Goal: Information Seeking & Learning: Learn about a topic

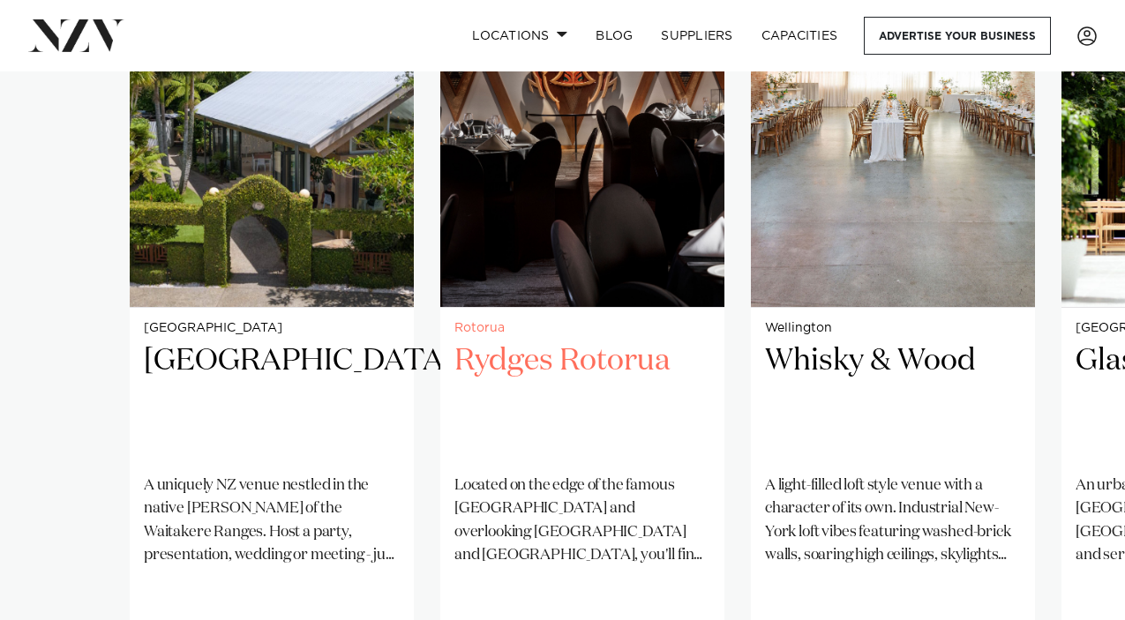
scroll to position [1683, 0]
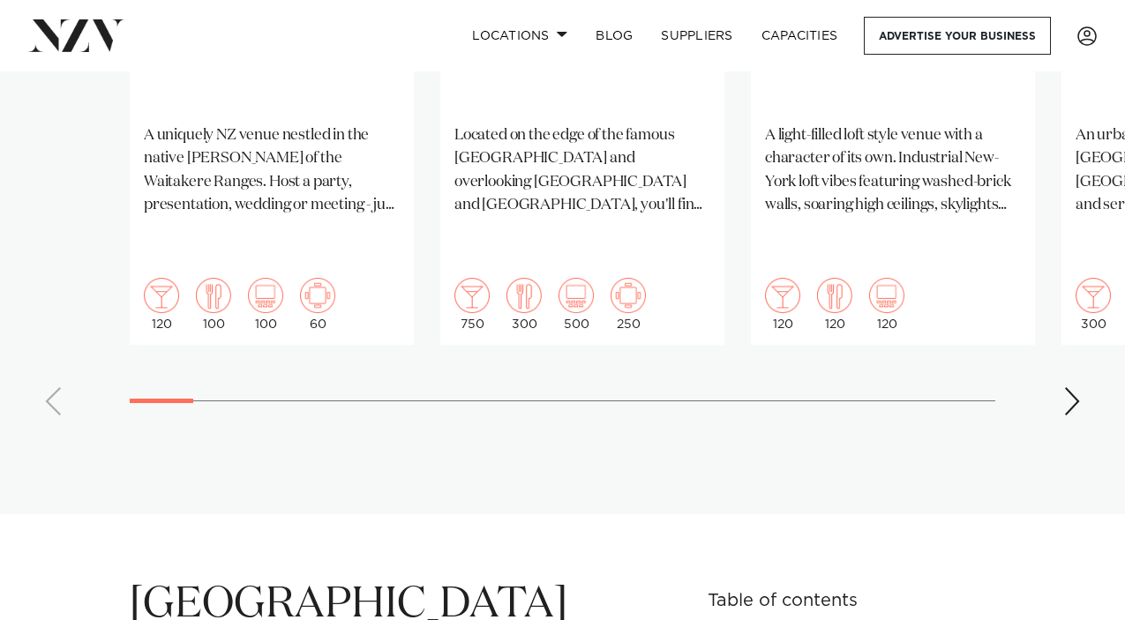
click at [1065, 387] on div "Next slide" at bounding box center [1073, 401] width 18 height 28
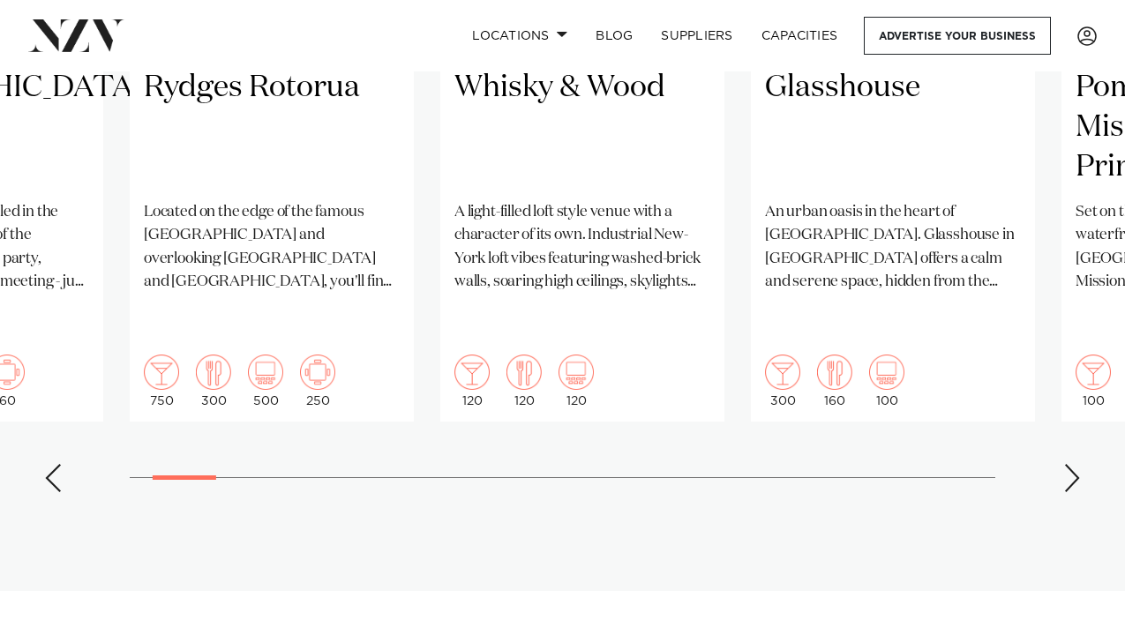
scroll to position [1609, 0]
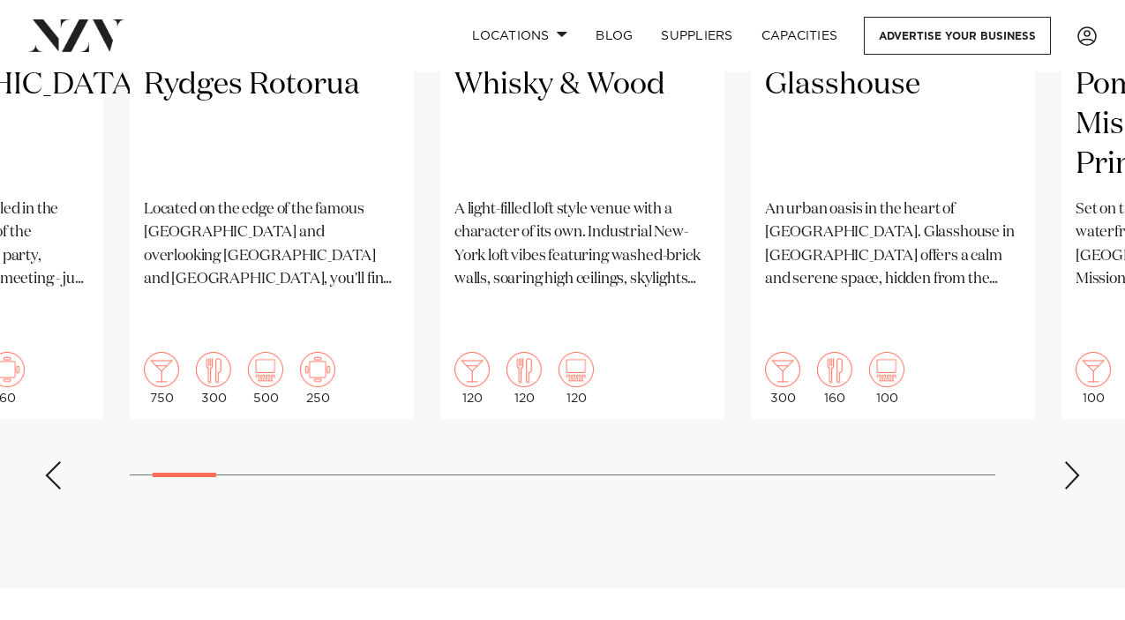
click at [1073, 462] on div "Next slide" at bounding box center [1073, 476] width 18 height 28
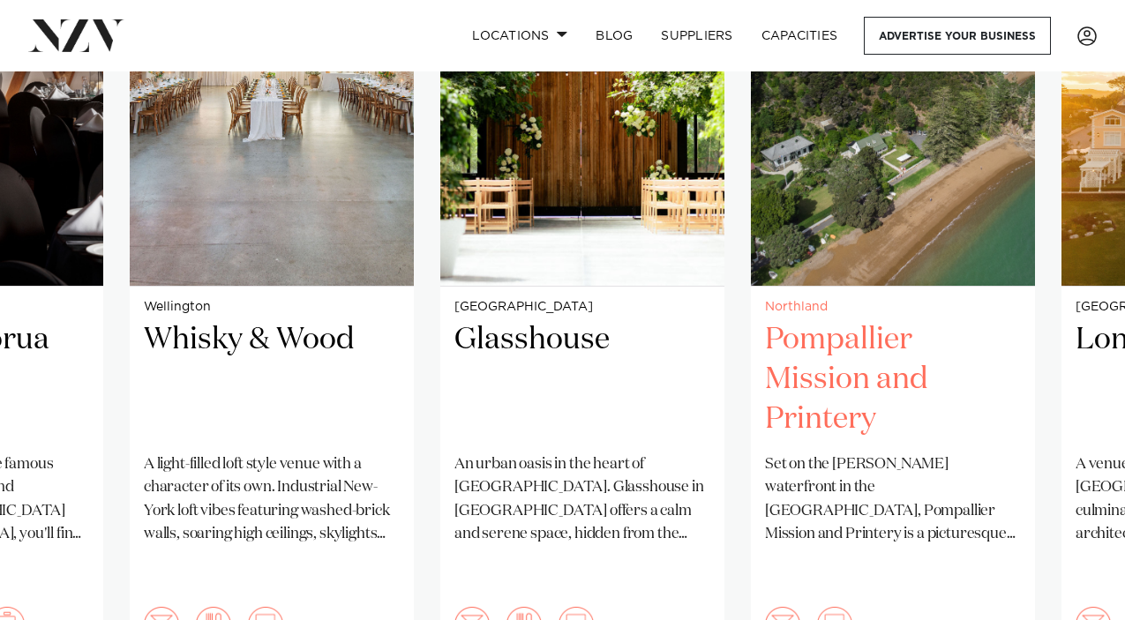
scroll to position [1593, 0]
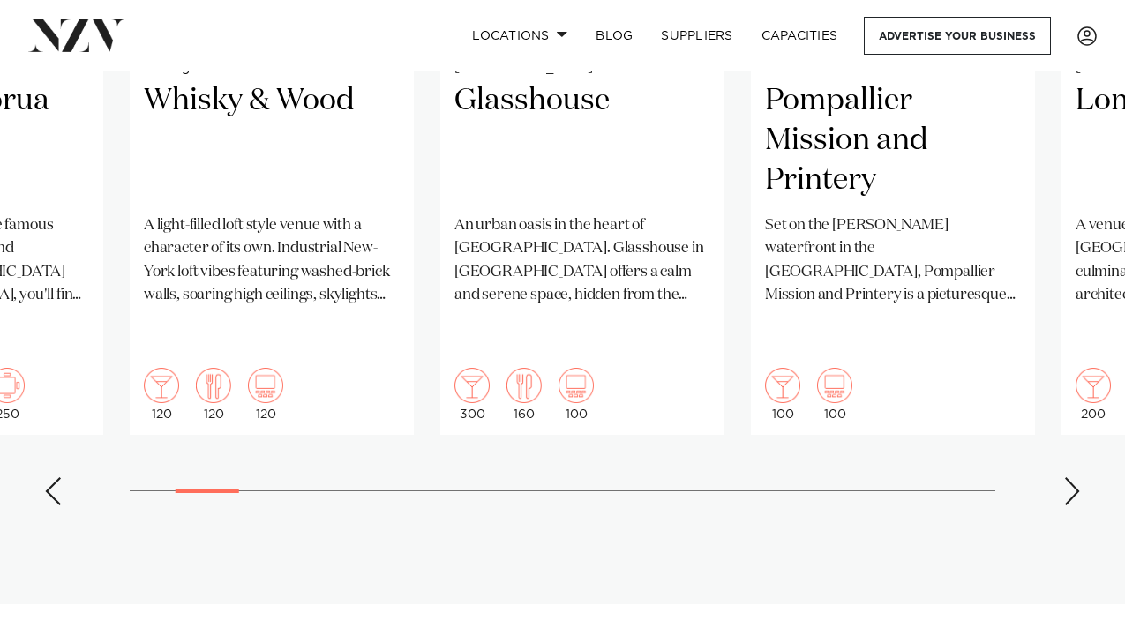
click at [1057, 442] on swiper-container "[GEOGRAPHIC_DATA] [GEOGRAPHIC_DATA] A uniquely NZ venue nestled in the native […" at bounding box center [562, 92] width 1125 height 854
click at [1078, 478] on div "Next slide" at bounding box center [1073, 492] width 18 height 28
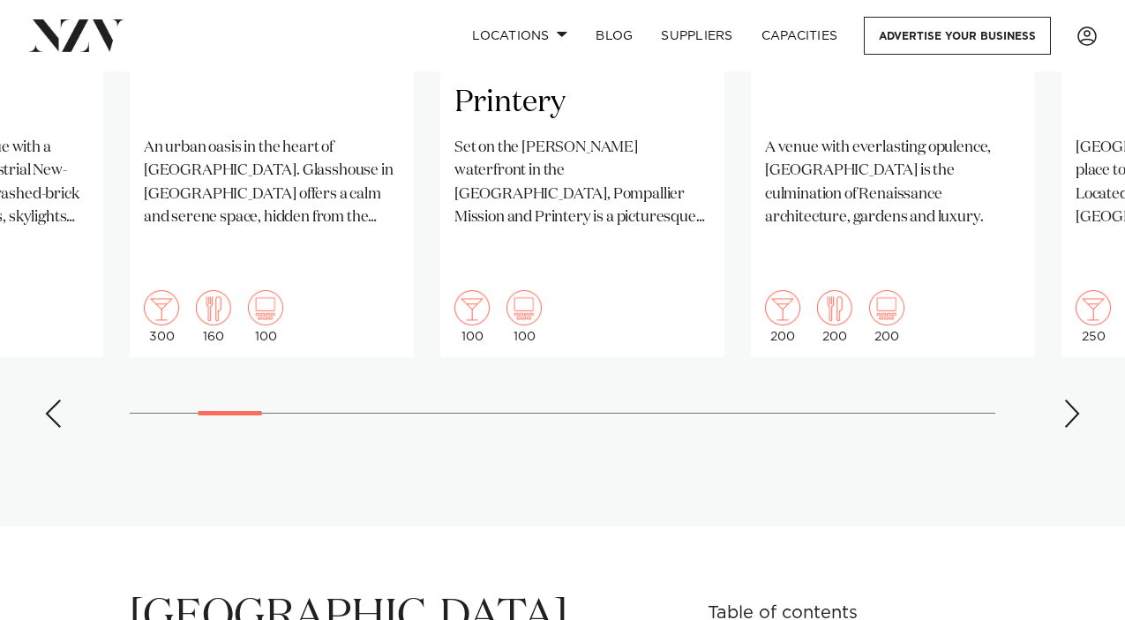
scroll to position [1666, 0]
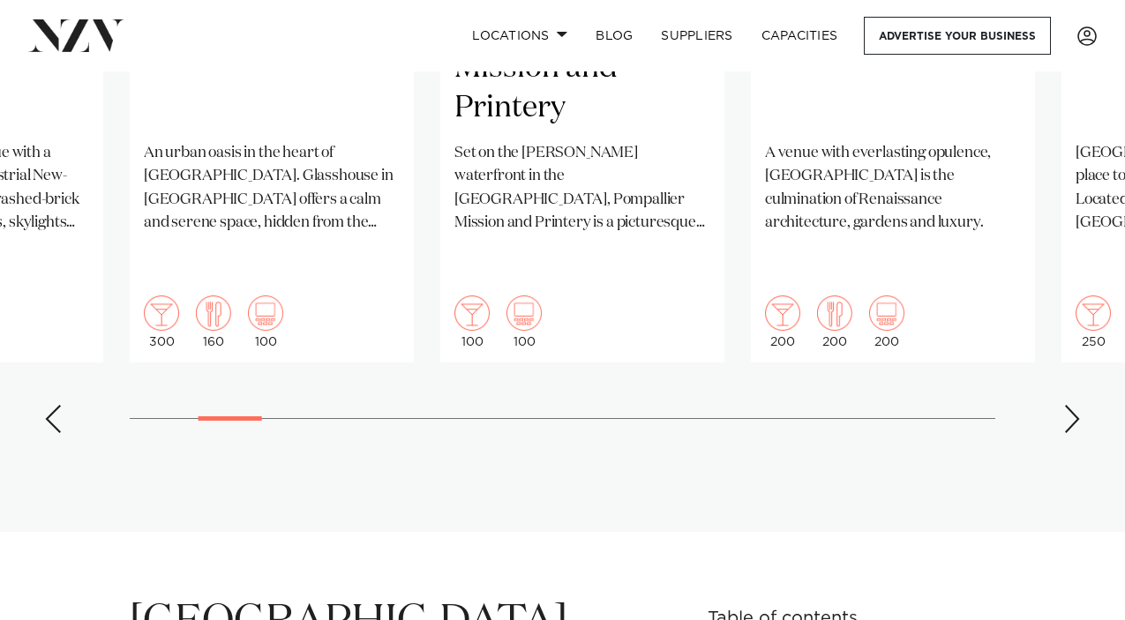
click at [1072, 405] on div "Next slide" at bounding box center [1073, 419] width 18 height 28
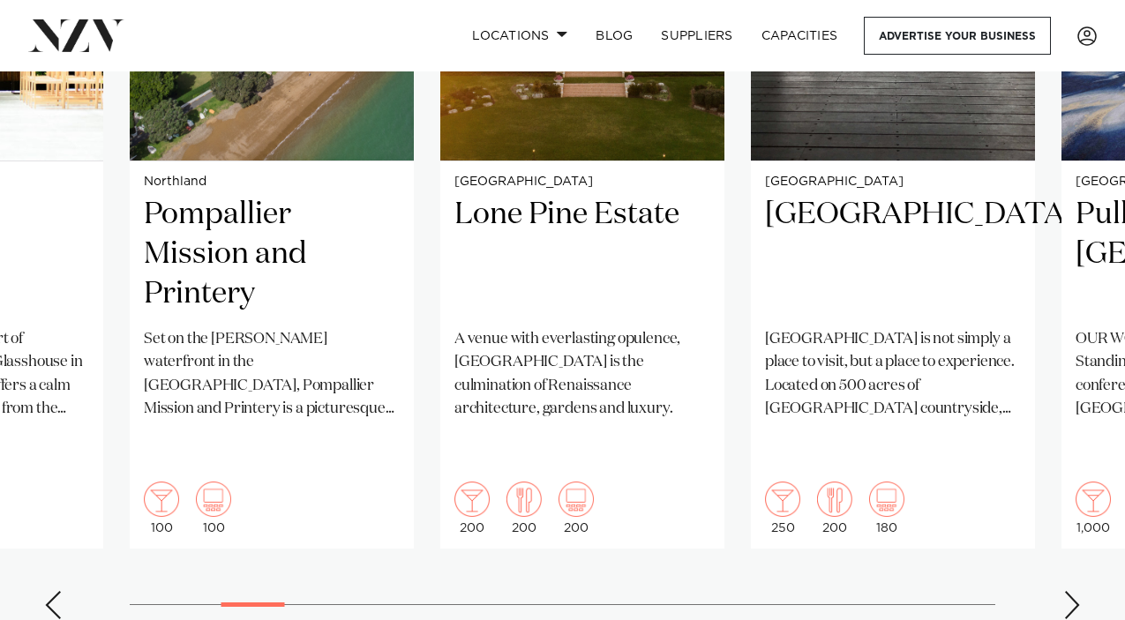
scroll to position [1478, 0]
click at [1077, 592] on div "Next slide" at bounding box center [1073, 606] width 18 height 28
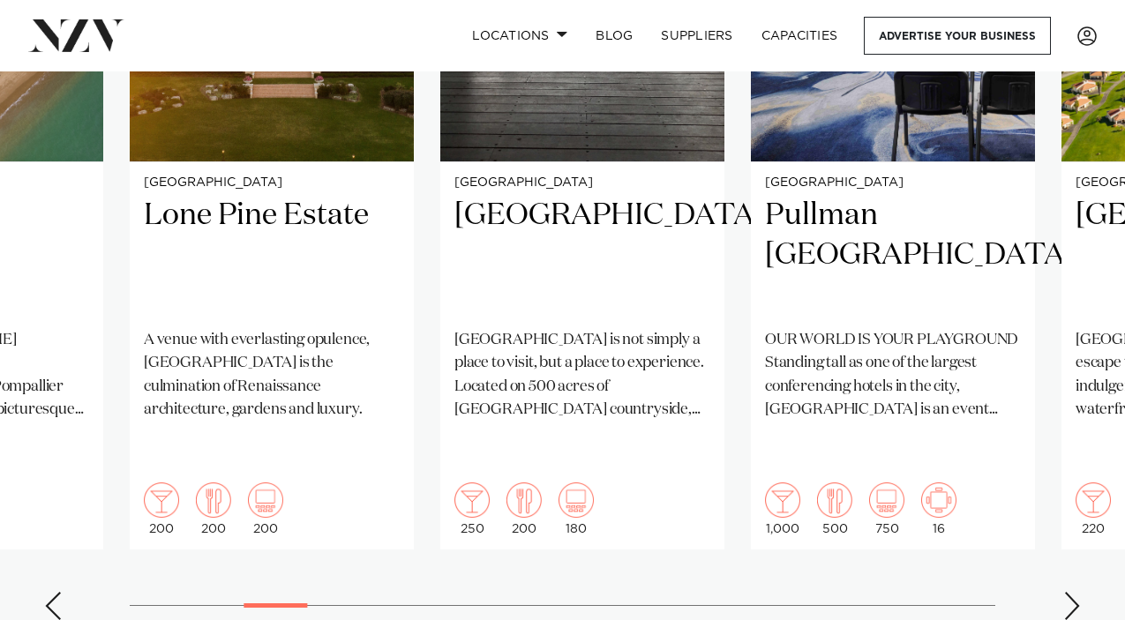
click at [1076, 592] on div "Next slide" at bounding box center [1073, 606] width 18 height 28
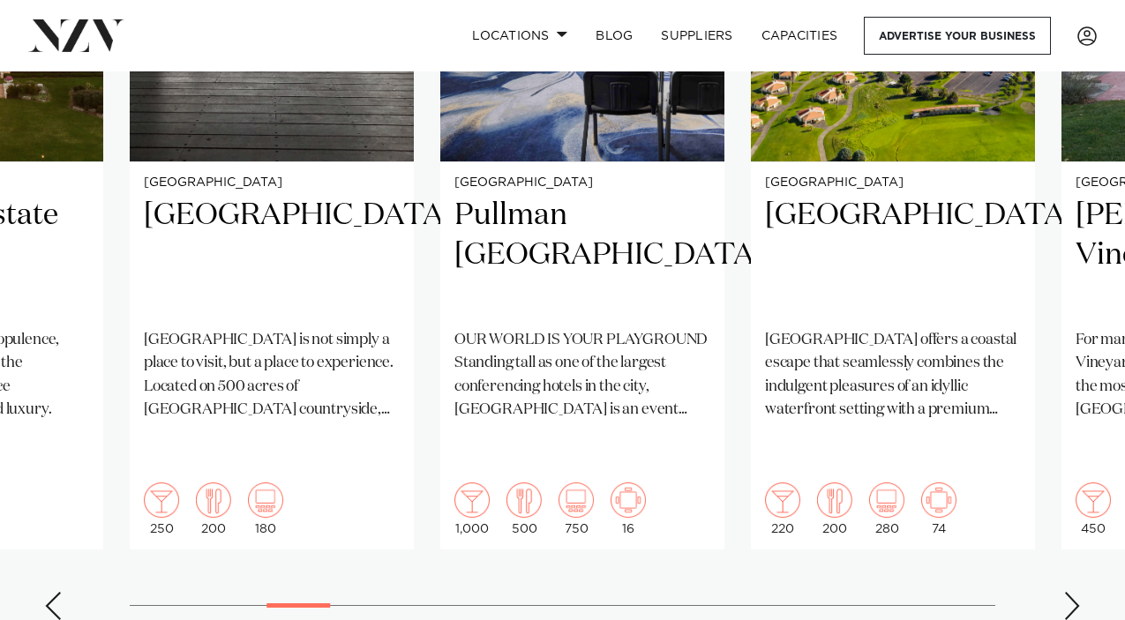
click at [1076, 592] on div "Next slide" at bounding box center [1073, 606] width 18 height 28
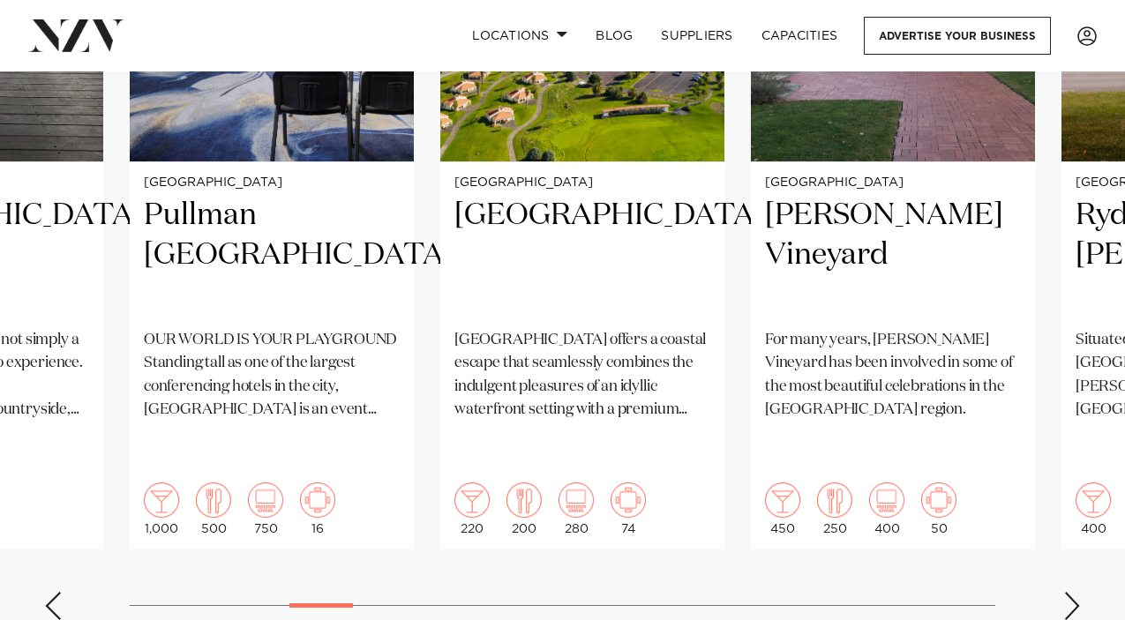
click at [1076, 592] on div "Next slide" at bounding box center [1073, 606] width 18 height 28
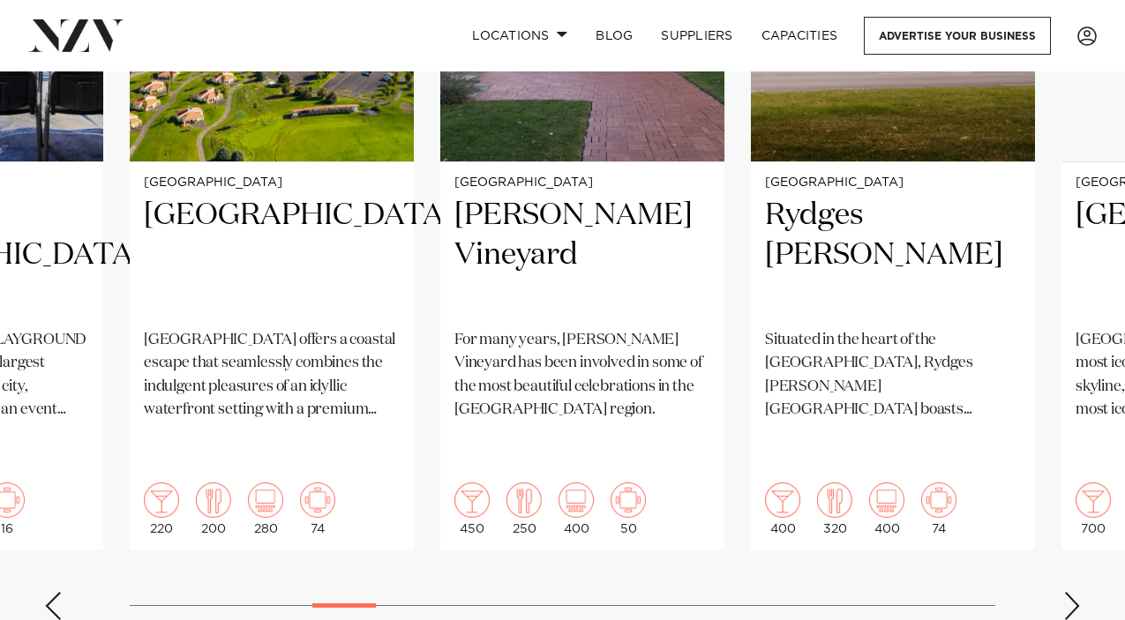
click at [1076, 592] on div "Next slide" at bounding box center [1073, 606] width 18 height 28
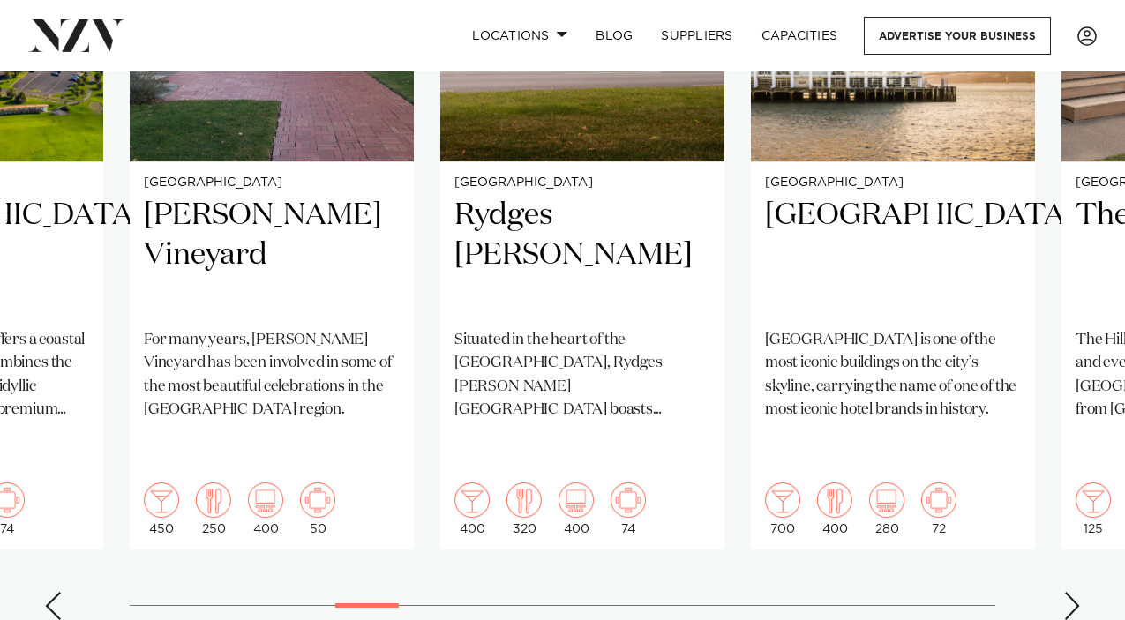
click at [1076, 592] on div "Next slide" at bounding box center [1073, 606] width 18 height 28
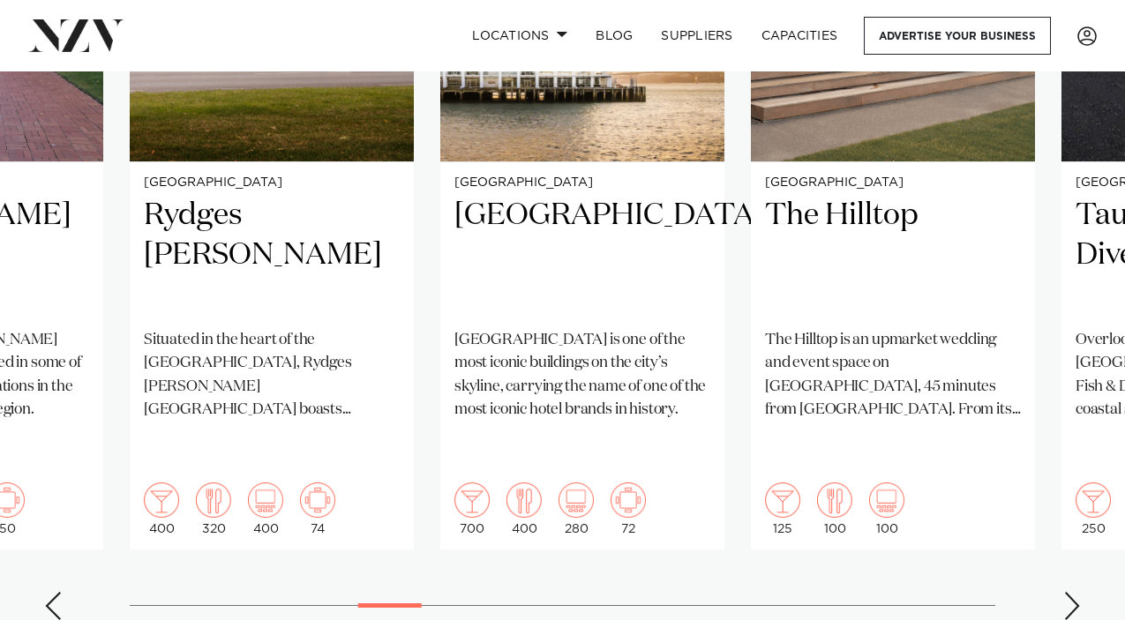
click at [1076, 592] on div "Next slide" at bounding box center [1073, 606] width 18 height 28
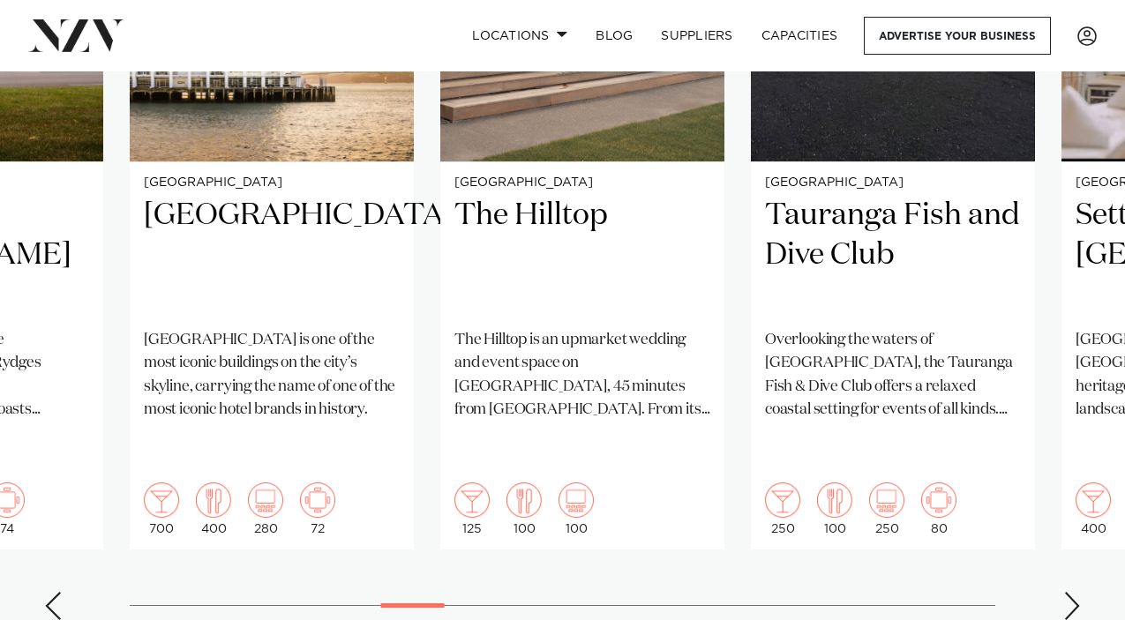
click at [1076, 592] on div "Next slide" at bounding box center [1073, 606] width 18 height 28
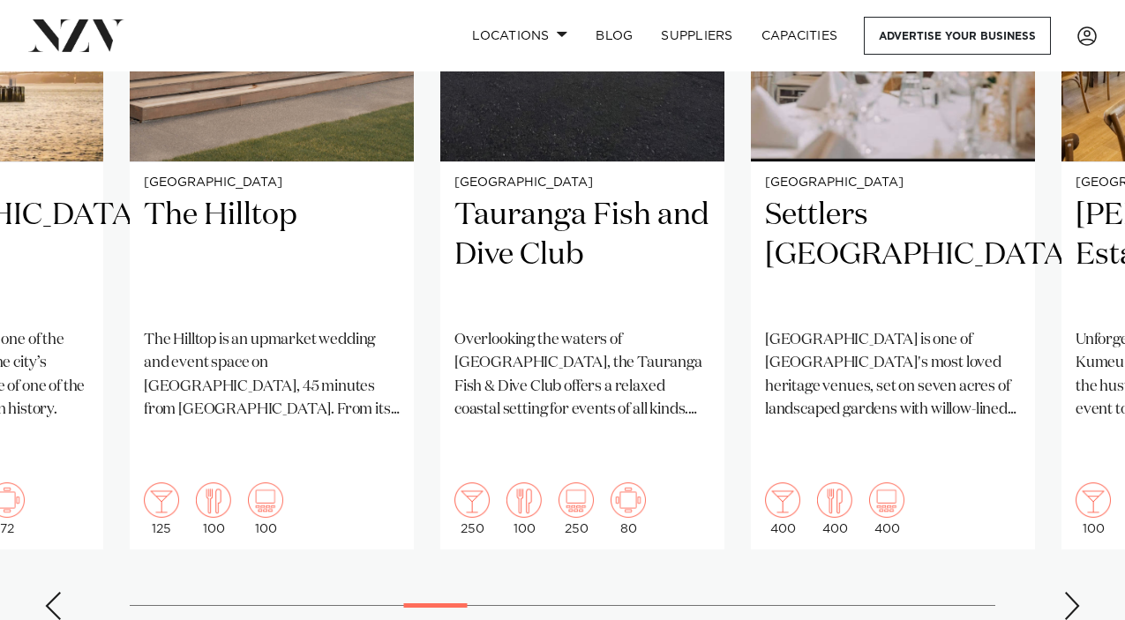
click at [1076, 592] on div "Next slide" at bounding box center [1073, 606] width 18 height 28
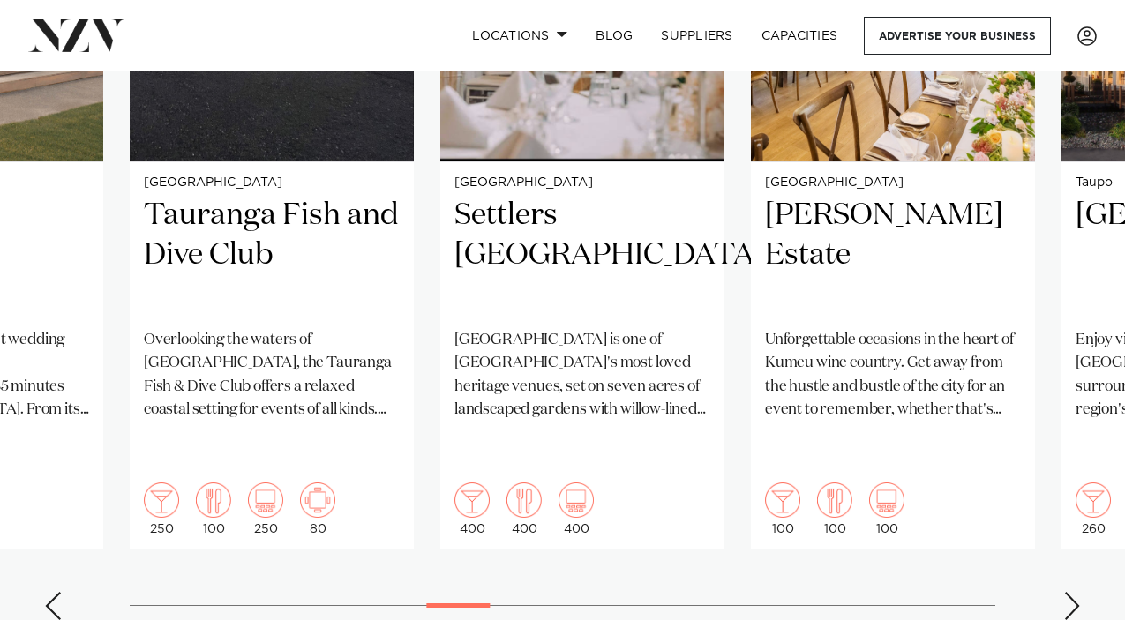
click at [1076, 592] on div "Next slide" at bounding box center [1073, 606] width 18 height 28
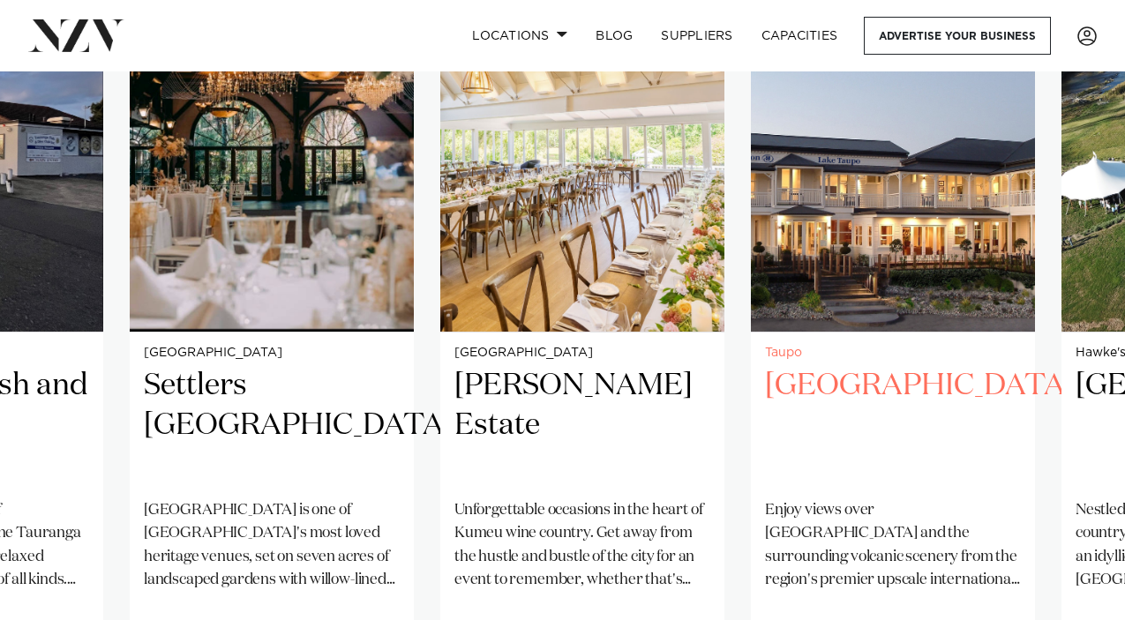
scroll to position [1265, 0]
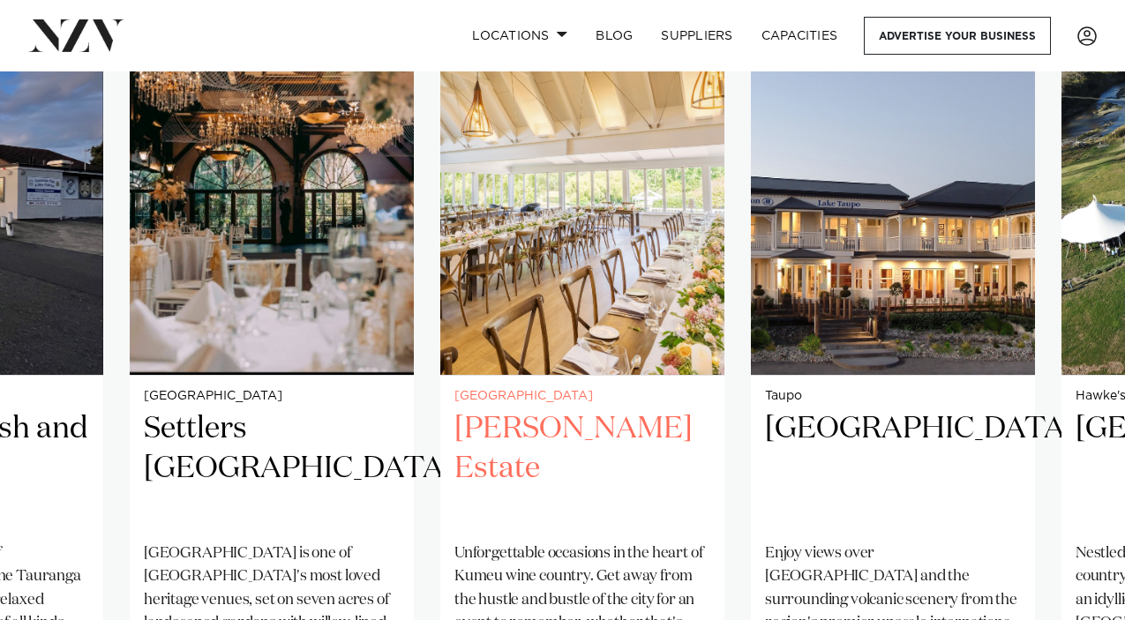
click at [529, 453] on h2 "[PERSON_NAME] Estate" at bounding box center [583, 469] width 256 height 119
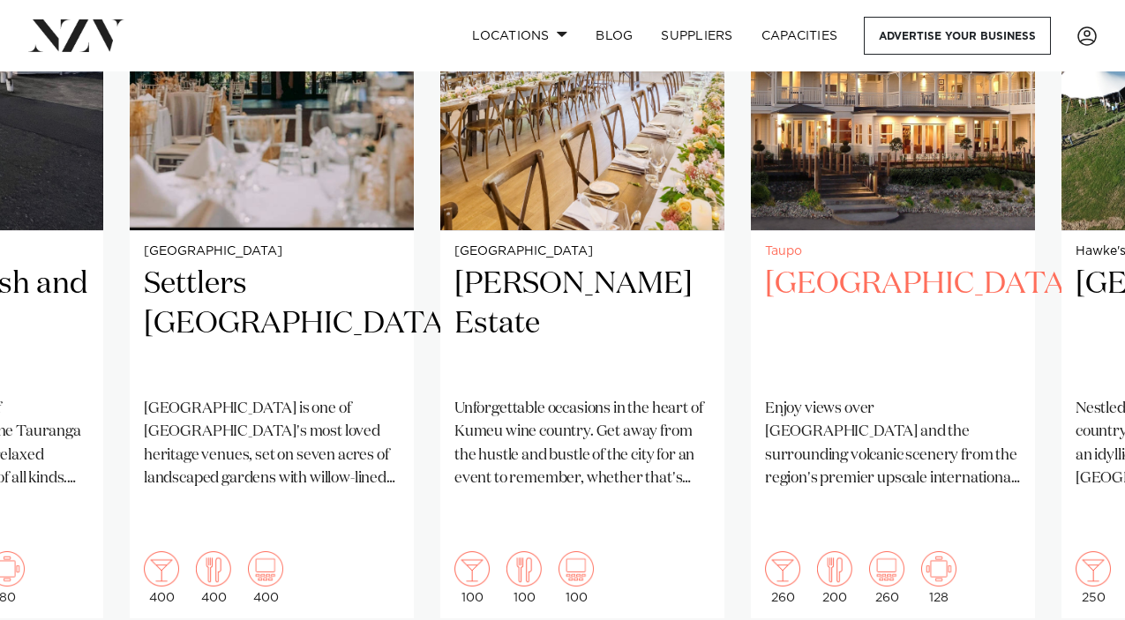
scroll to position [1516, 0]
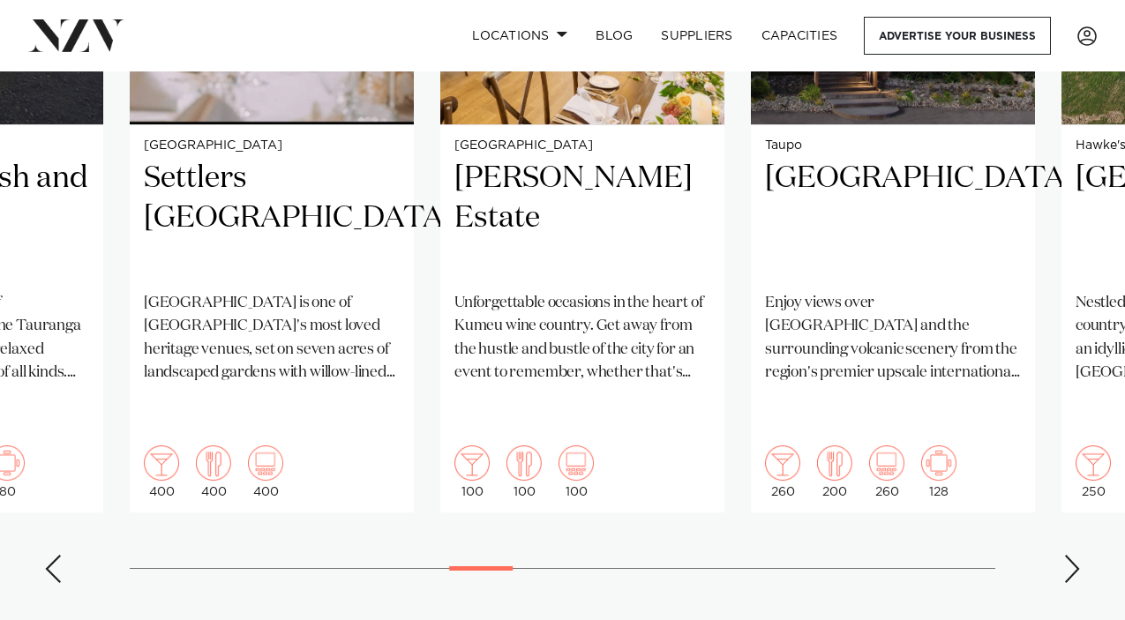
click at [1055, 528] on swiper-container "[GEOGRAPHIC_DATA] [GEOGRAPHIC_DATA] A uniquely NZ venue nestled in the native […" at bounding box center [562, 170] width 1125 height 854
click at [1074, 555] on div "Next slide" at bounding box center [1073, 569] width 18 height 28
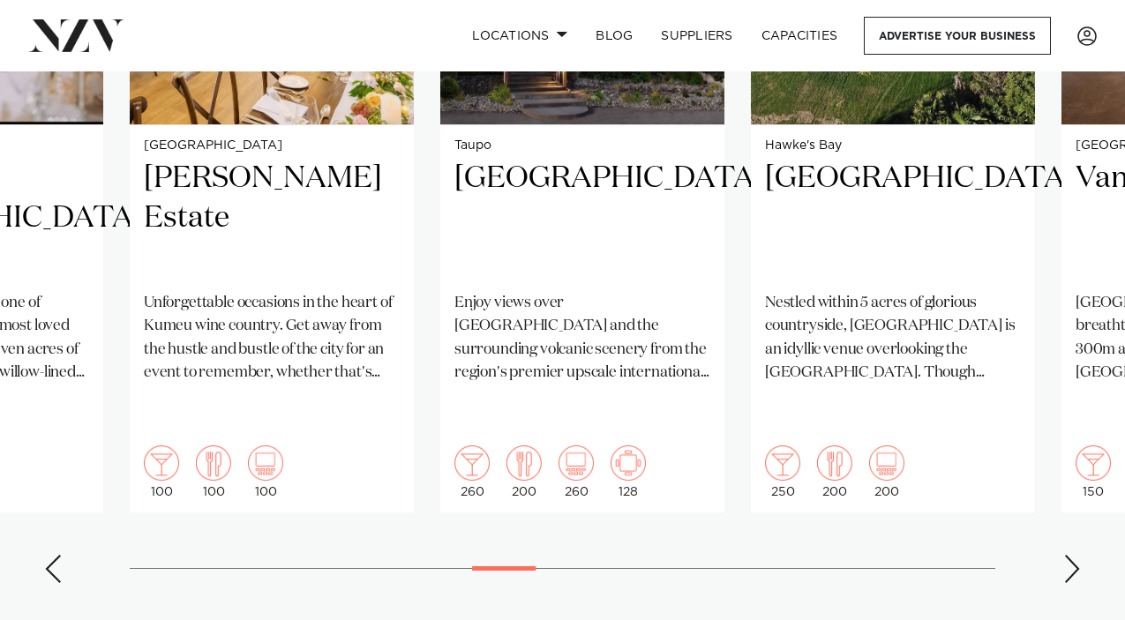
click at [1075, 555] on div "Next slide" at bounding box center [1073, 569] width 18 height 28
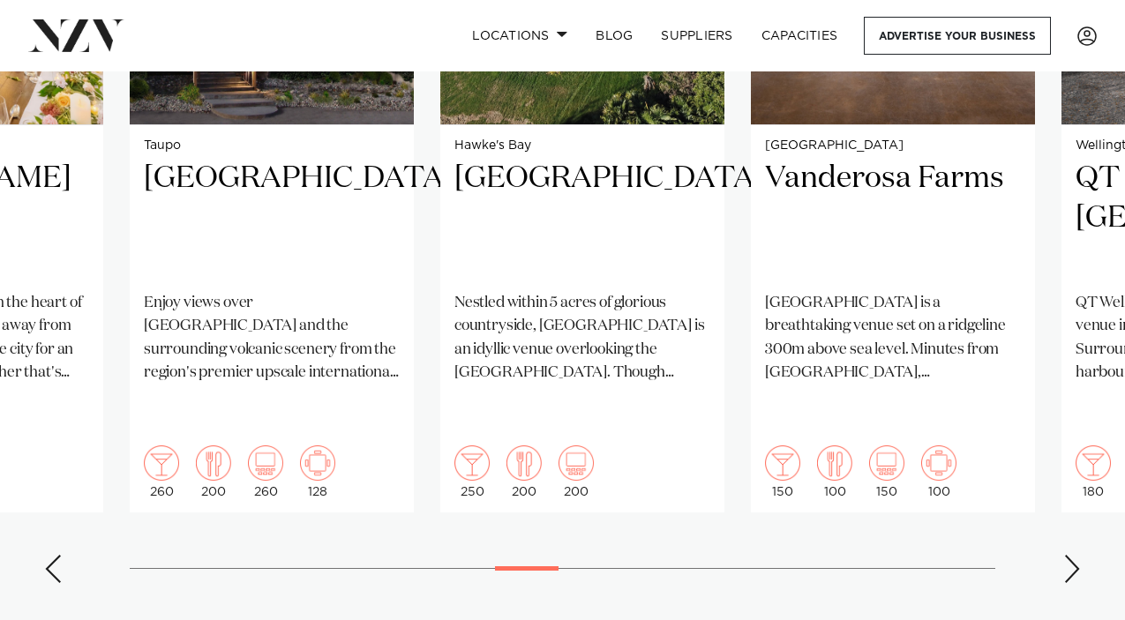
click at [1075, 555] on div "Next slide" at bounding box center [1073, 569] width 18 height 28
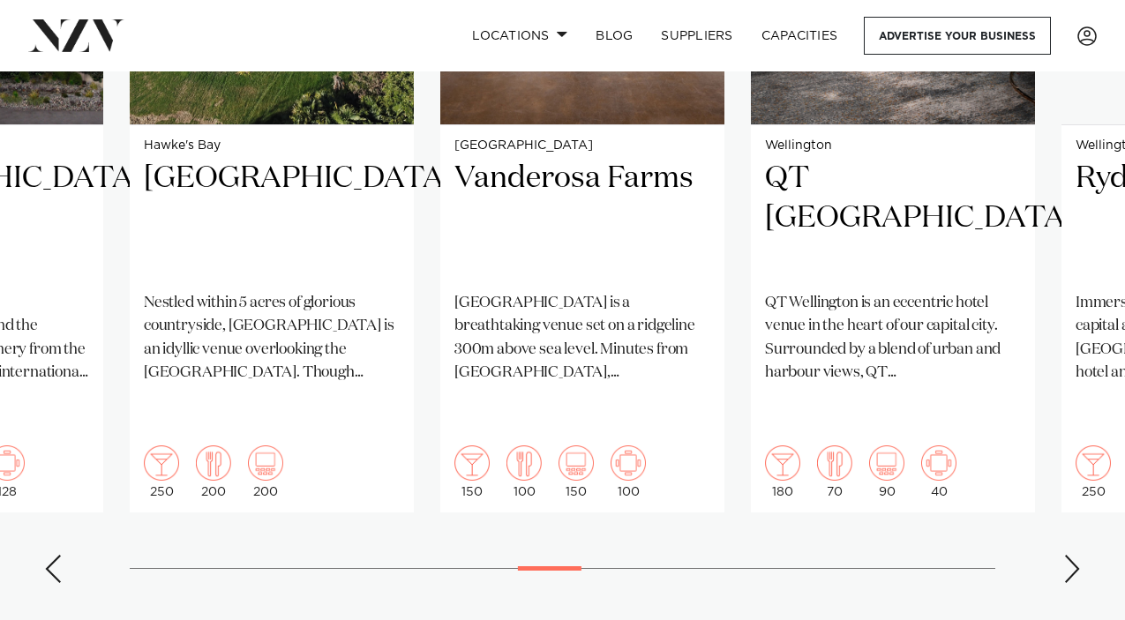
click at [1075, 555] on div "Next slide" at bounding box center [1073, 569] width 18 height 28
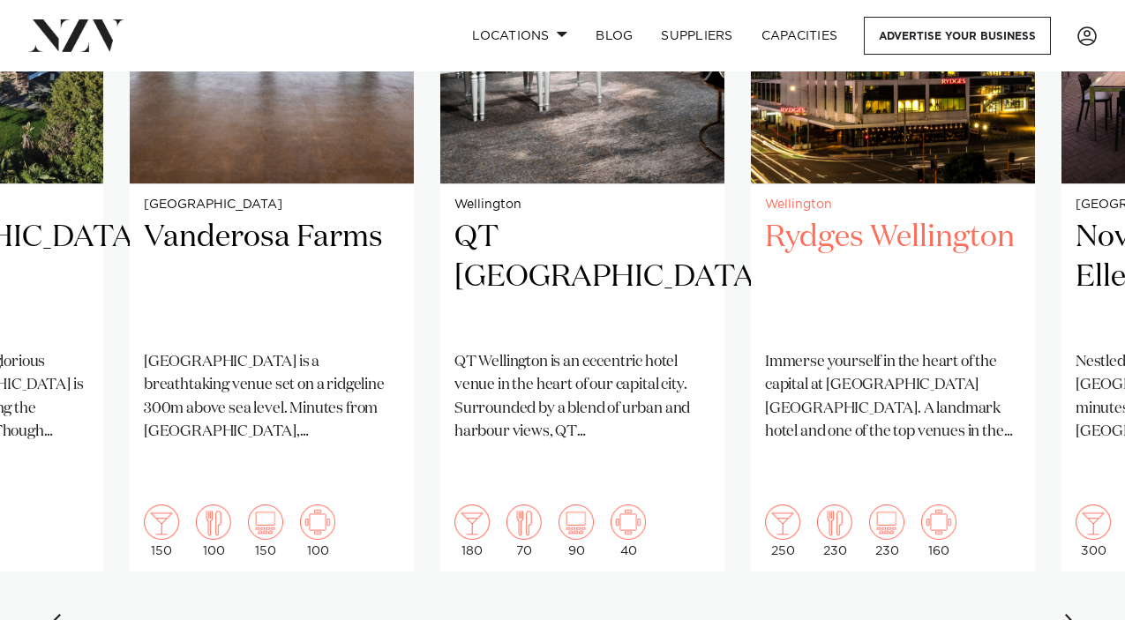
scroll to position [1468, 0]
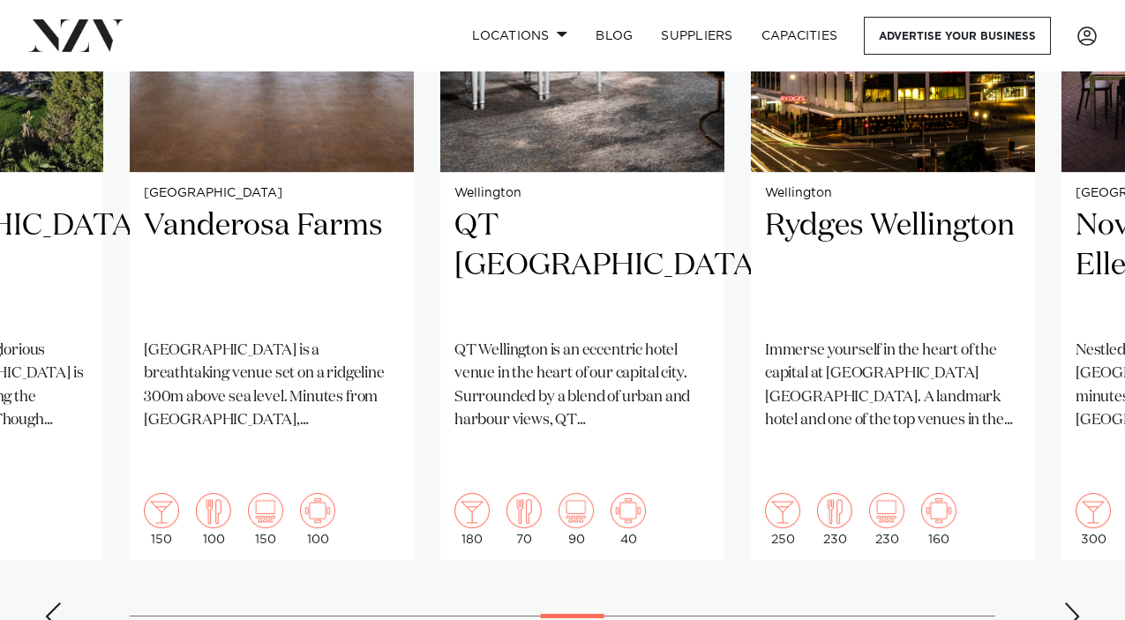
click at [44, 603] on div "Previous slide" at bounding box center [53, 617] width 18 height 28
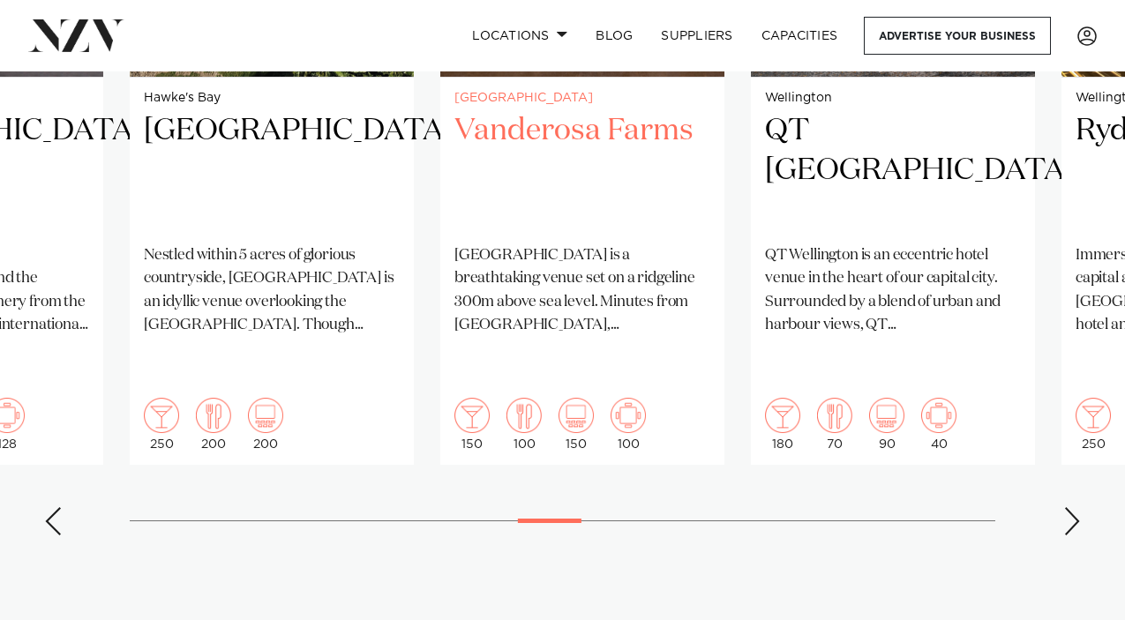
scroll to position [1558, 0]
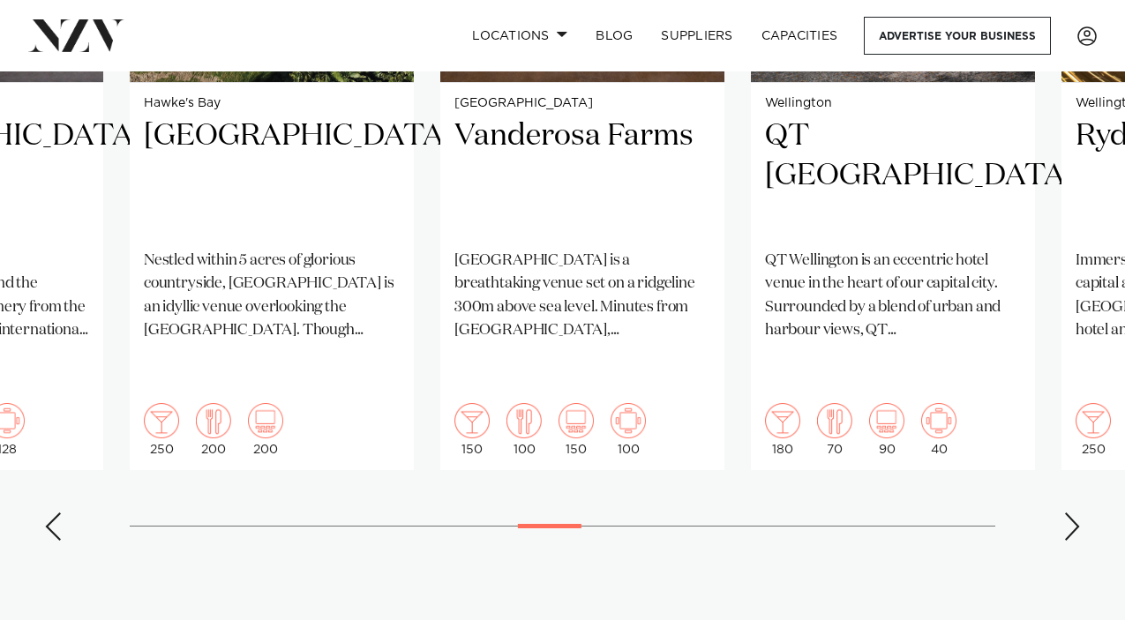
click at [1085, 484] on swiper-container "[GEOGRAPHIC_DATA] [GEOGRAPHIC_DATA] A uniquely NZ venue nestled in the native […" at bounding box center [562, 128] width 1125 height 854
click at [1075, 513] on div "Next slide" at bounding box center [1073, 527] width 18 height 28
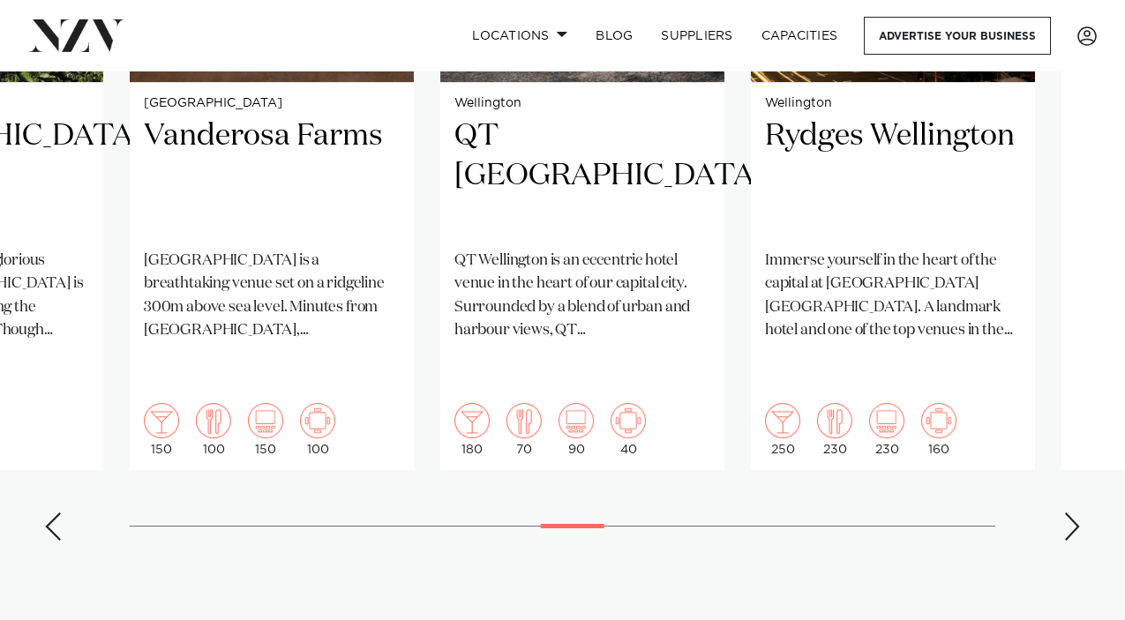
click at [1074, 513] on div "Next slide" at bounding box center [1073, 527] width 18 height 28
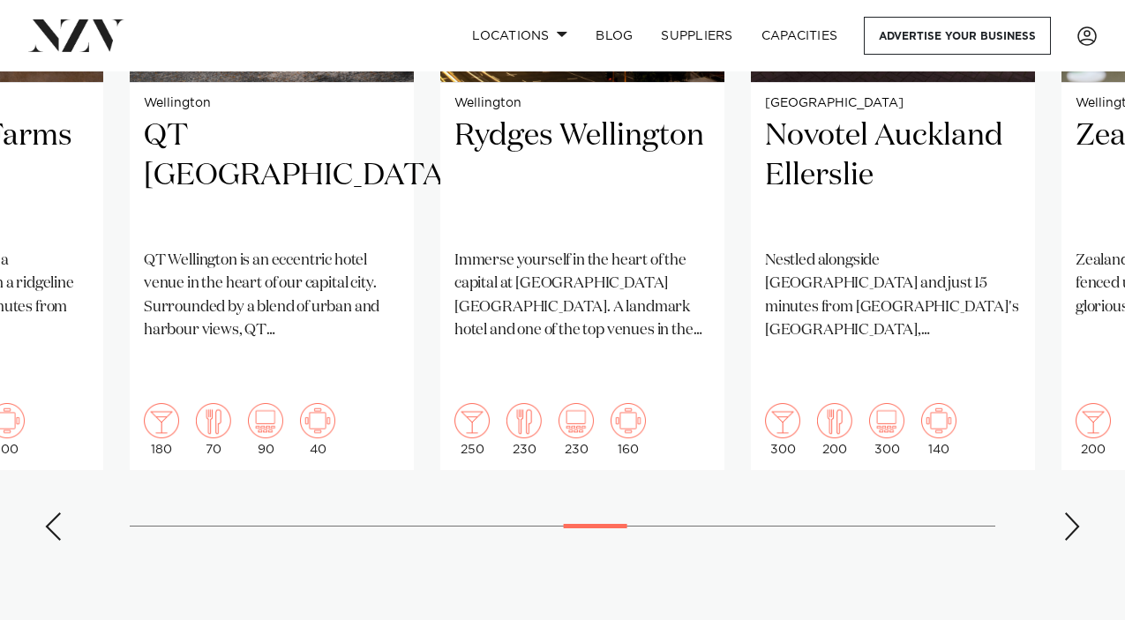
click at [1074, 513] on div "Next slide" at bounding box center [1073, 527] width 18 height 28
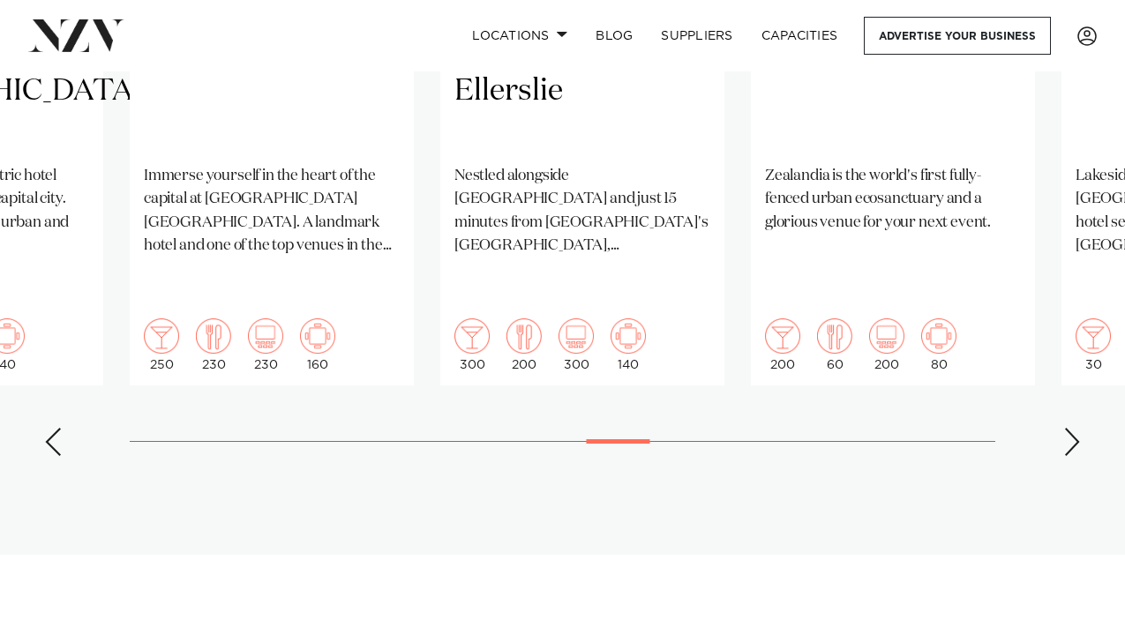
scroll to position [1642, 0]
click at [1070, 429] on div "Next slide" at bounding box center [1073, 443] width 18 height 28
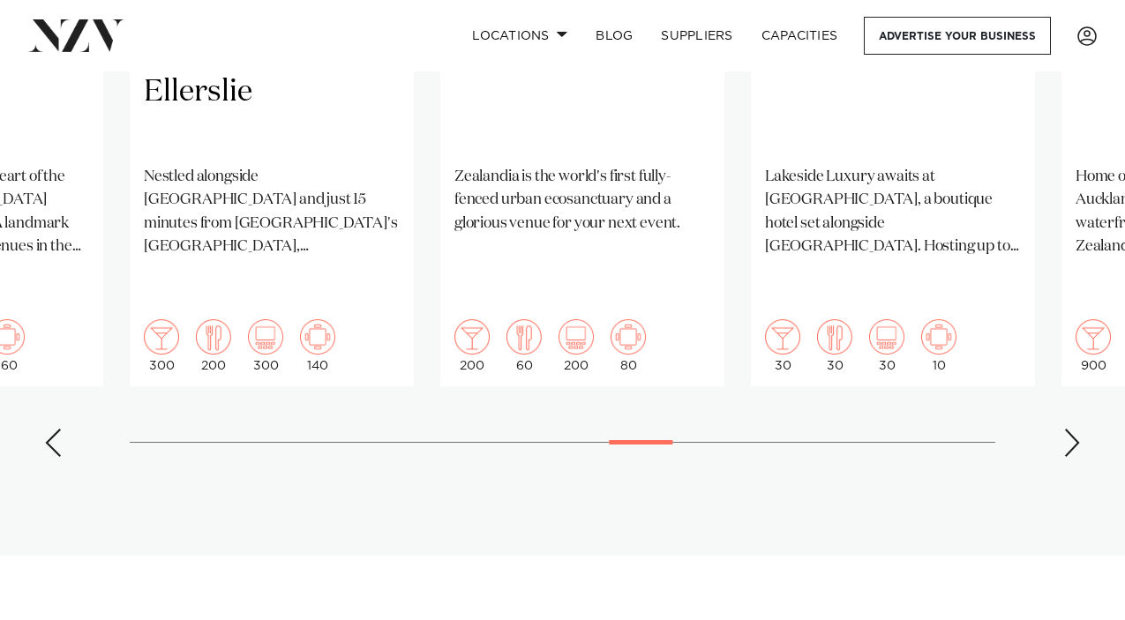
click at [1069, 429] on div "Next slide" at bounding box center [1073, 443] width 18 height 28
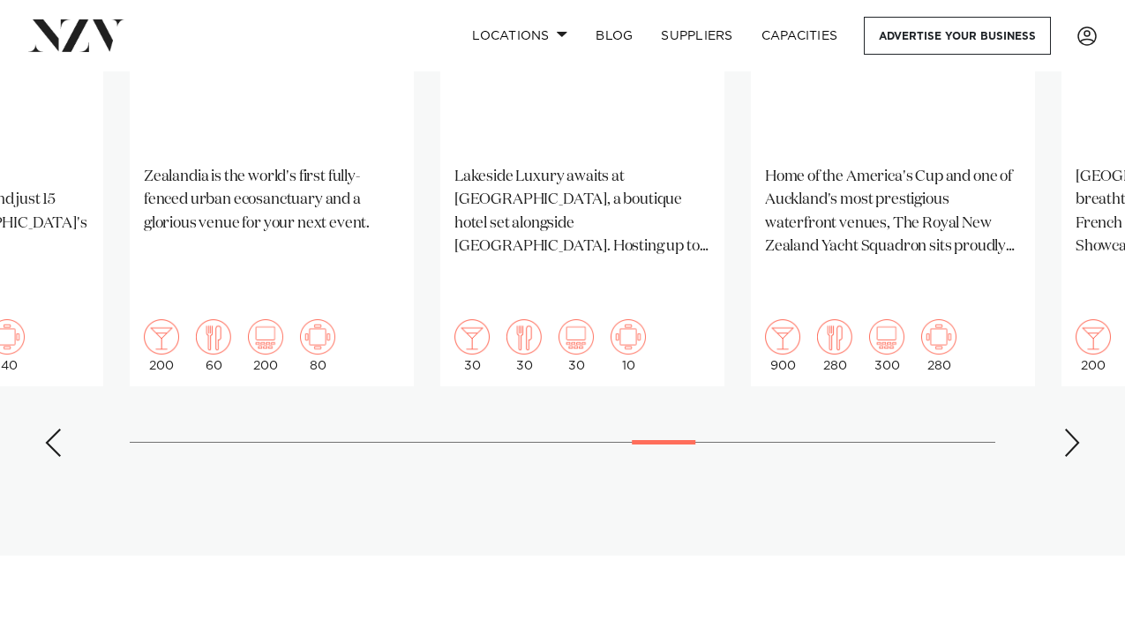
click at [1069, 429] on div "Next slide" at bounding box center [1073, 443] width 18 height 28
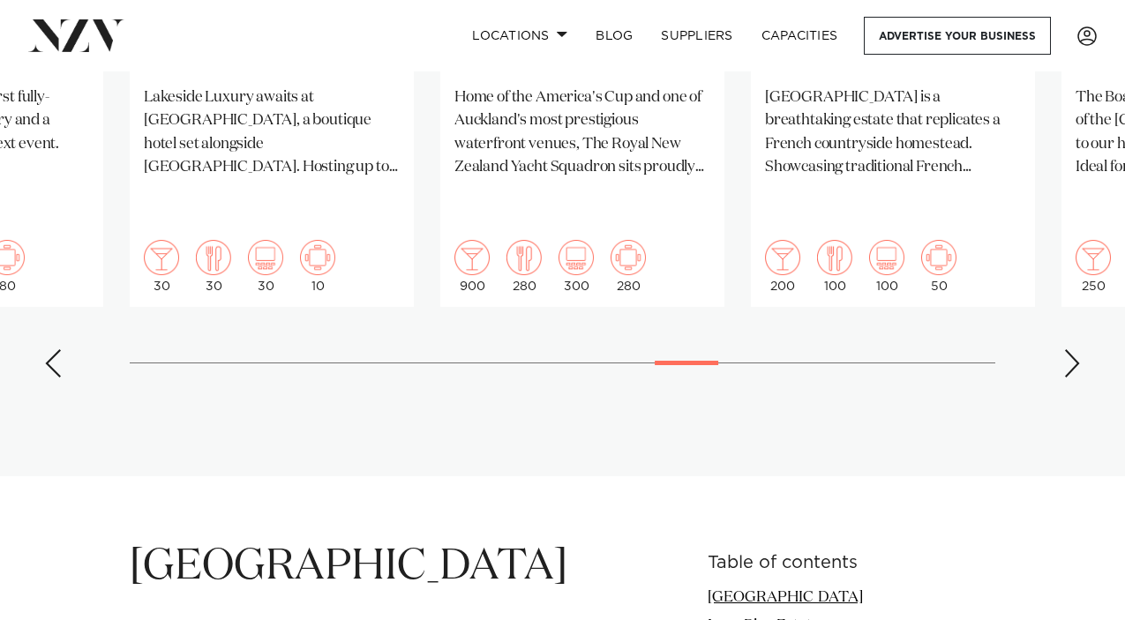
scroll to position [1736, 0]
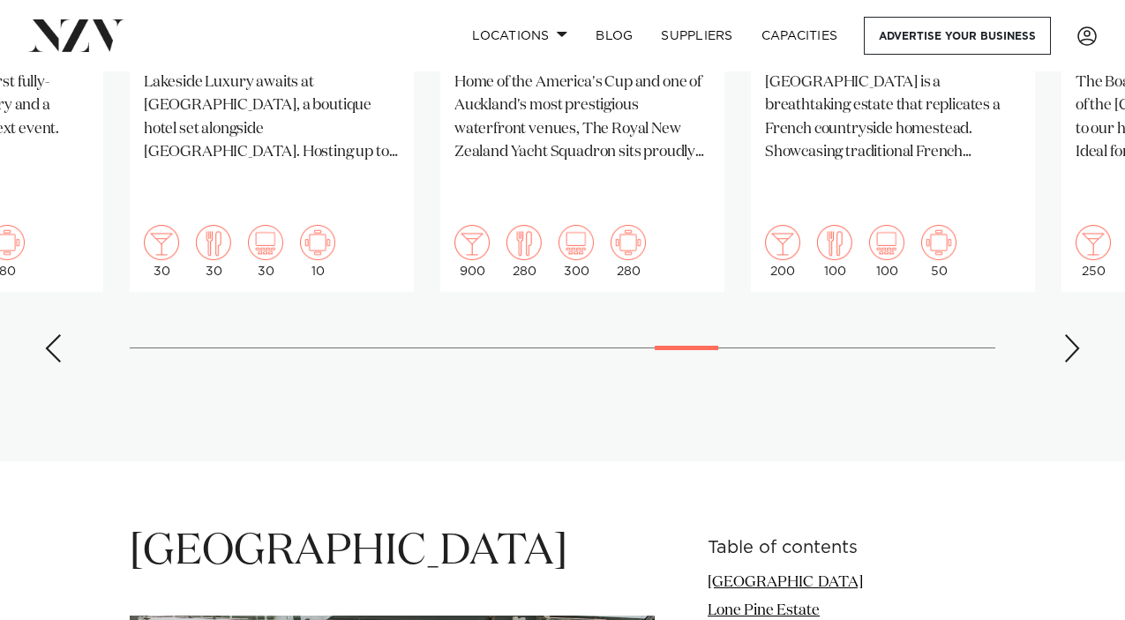
click at [1066, 335] on div "Next slide" at bounding box center [1073, 349] width 18 height 28
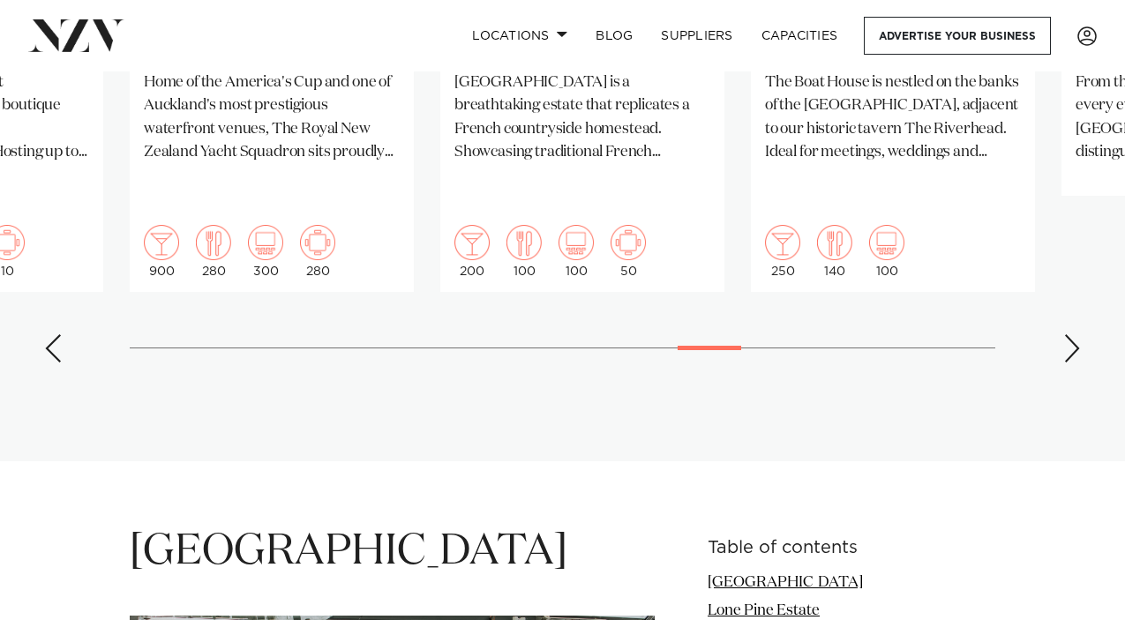
click at [1067, 335] on div "Next slide" at bounding box center [1073, 349] width 18 height 28
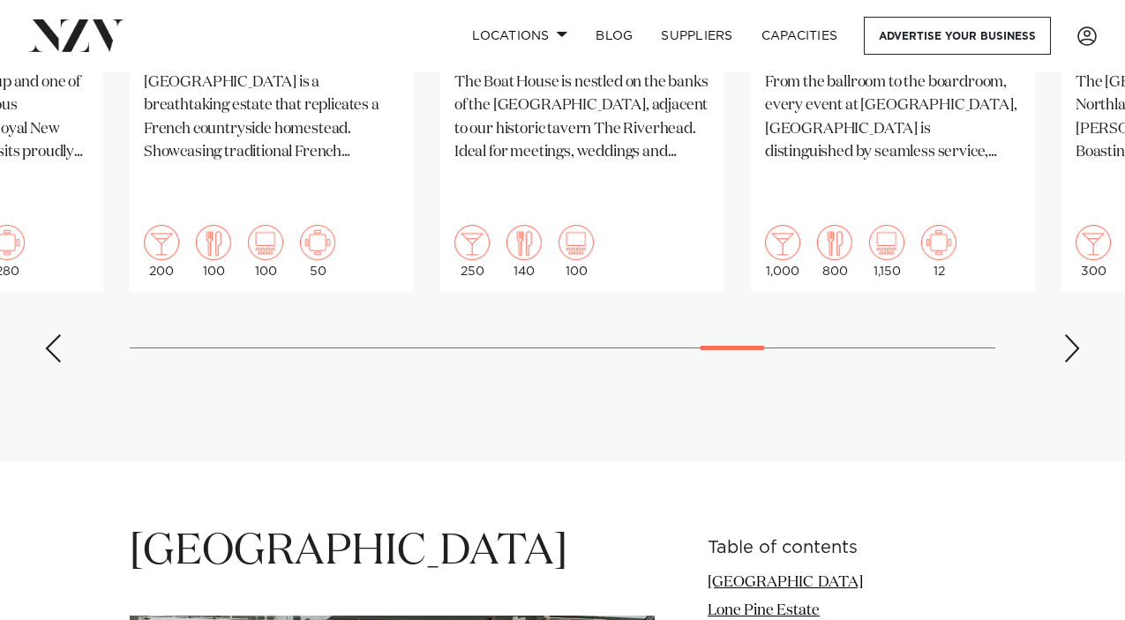
click at [1067, 335] on div "Next slide" at bounding box center [1073, 349] width 18 height 28
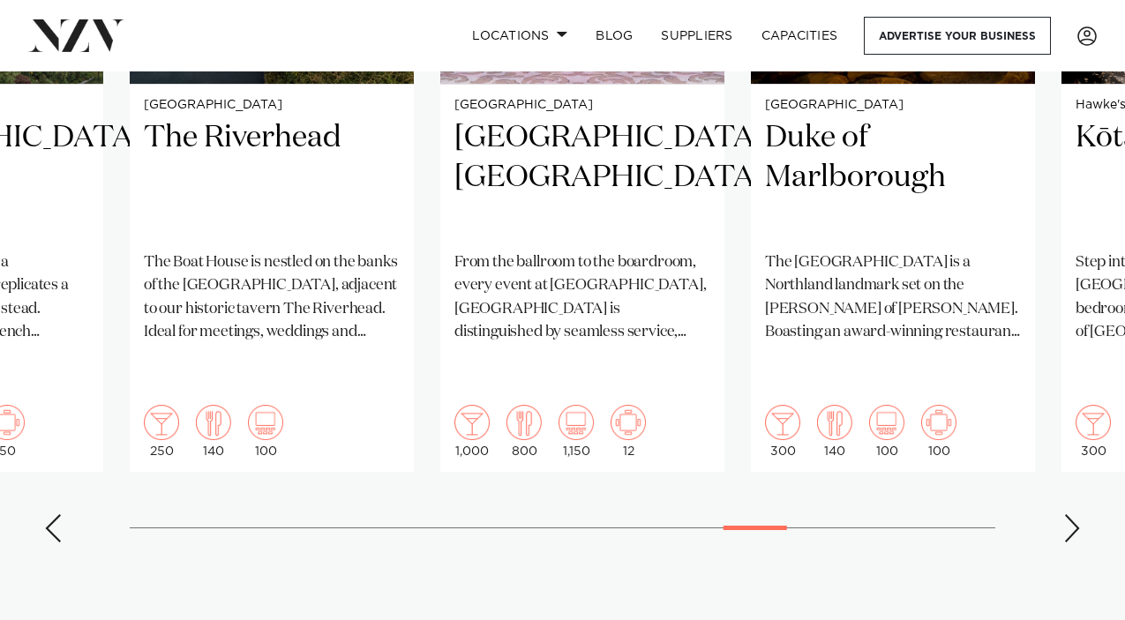
scroll to position [1557, 0]
click at [1067, 514] on div "Next slide" at bounding box center [1073, 528] width 18 height 28
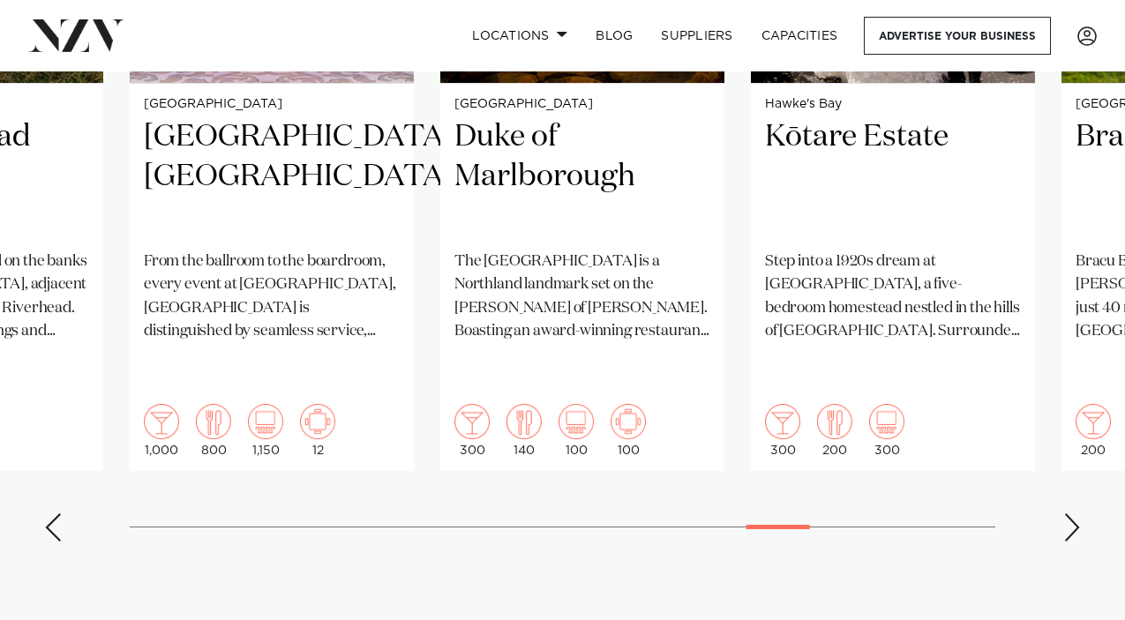
click at [1067, 514] on div "Next slide" at bounding box center [1073, 528] width 18 height 28
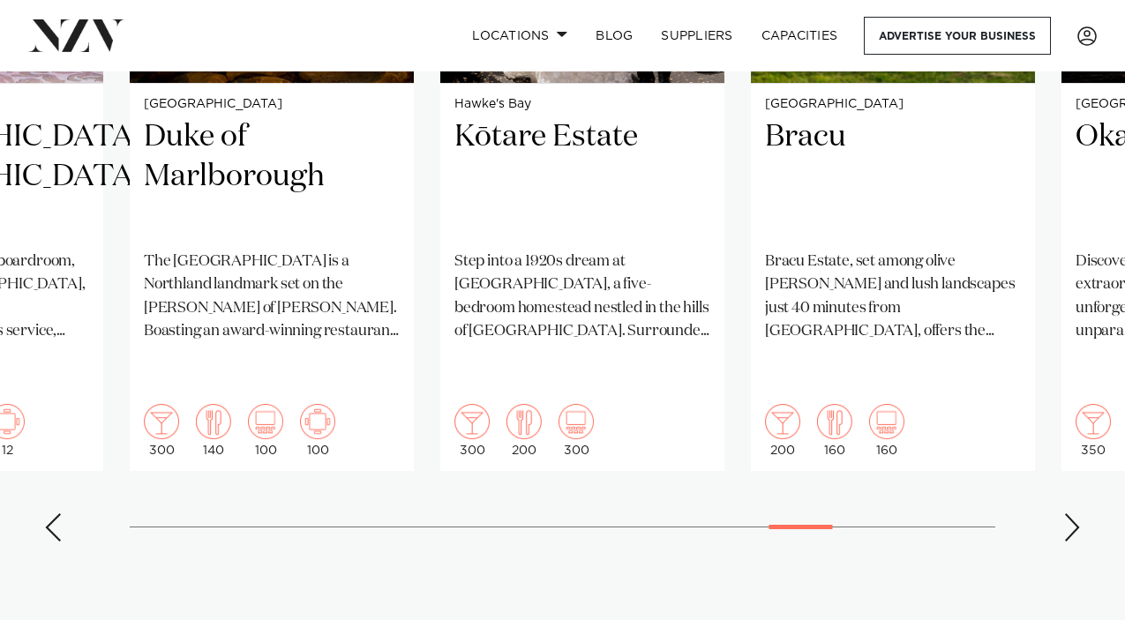
click at [1067, 514] on div "Next slide" at bounding box center [1073, 528] width 18 height 28
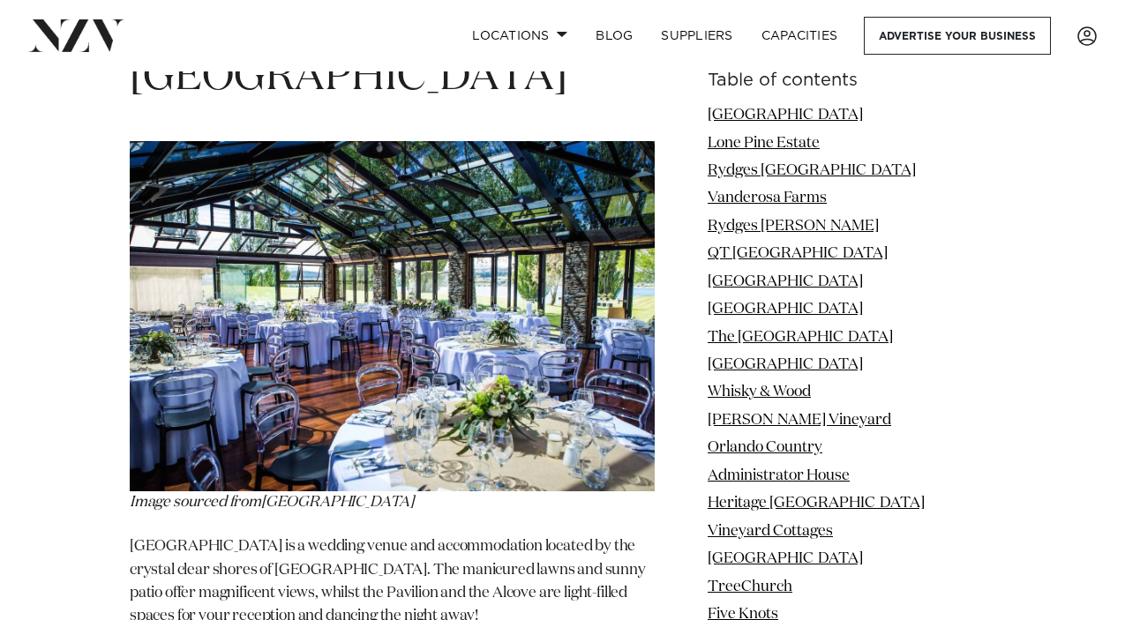
scroll to position [25914, 0]
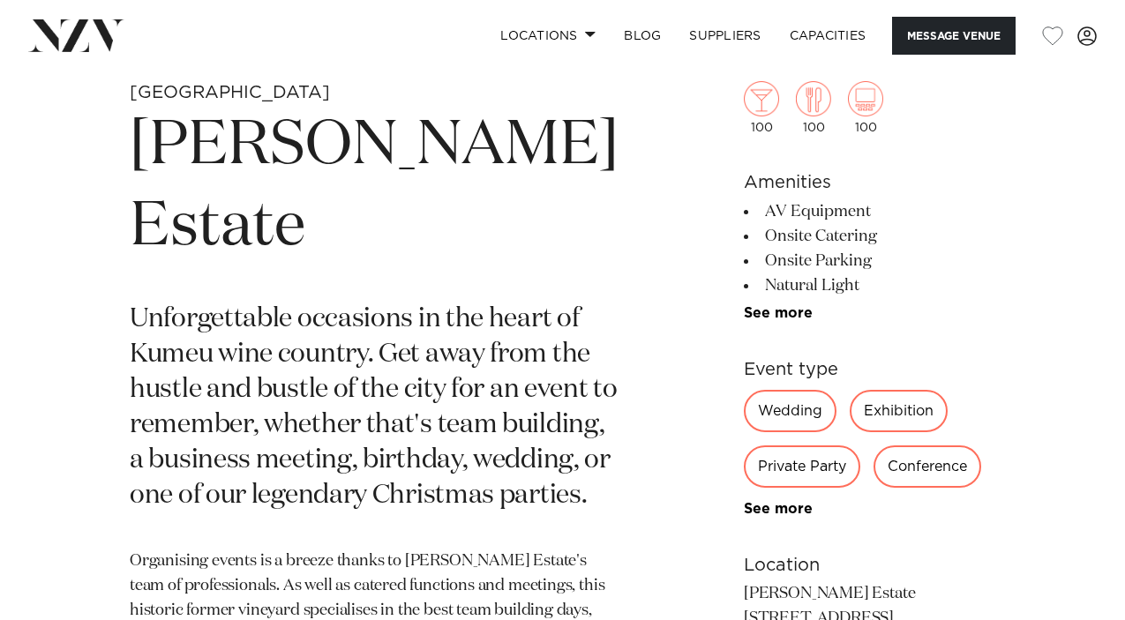
scroll to position [588, 0]
